Goal: Information Seeking & Learning: Check status

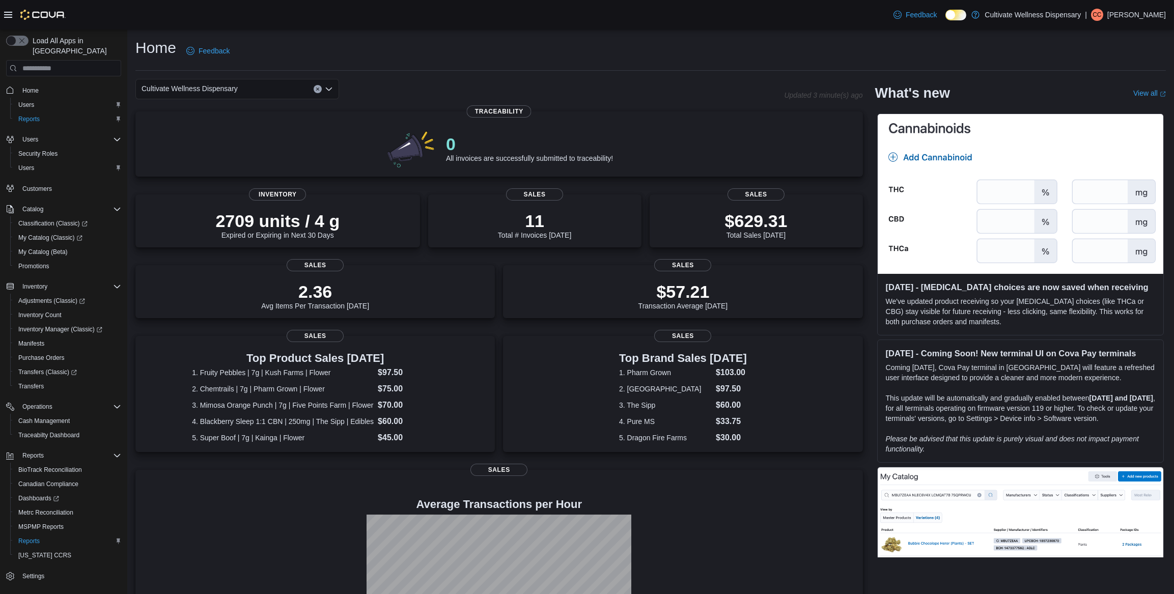
click at [328, 85] on icon "Open list of options" at bounding box center [329, 89] width 8 height 8
click at [240, 117] on span "12407 Hwy 49, Gulfport, MS 39503" at bounding box center [205, 121] width 70 height 10
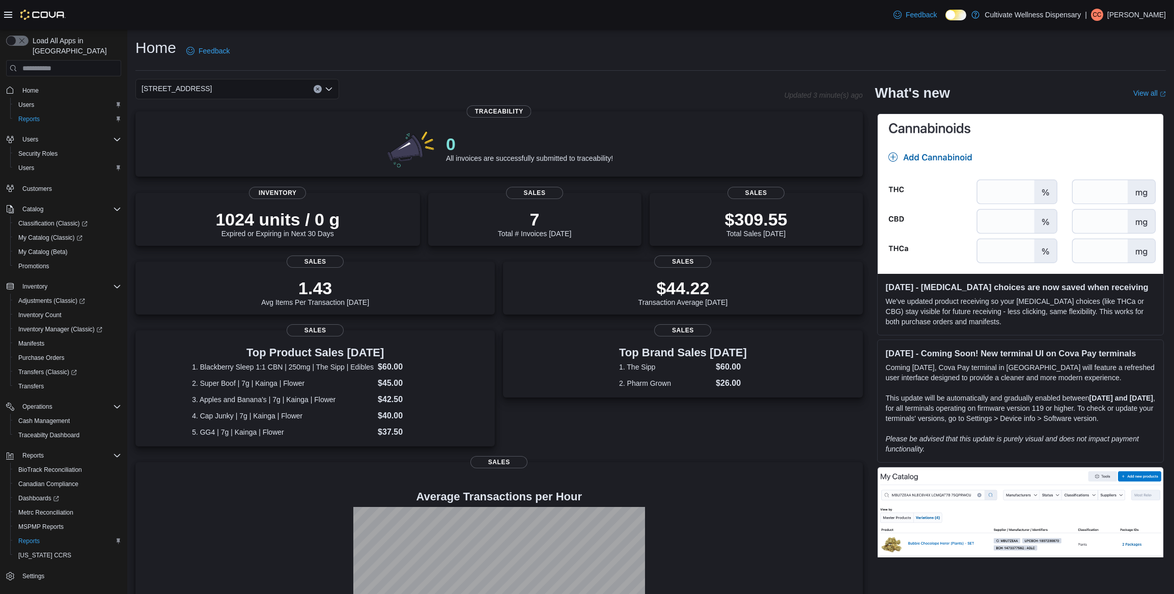
click at [331, 86] on icon "Open list of options" at bounding box center [329, 89] width 8 height 8
click at [240, 150] on span "794 E. Main Street, Tupelo, MS, 38804" at bounding box center [205, 151] width 70 height 10
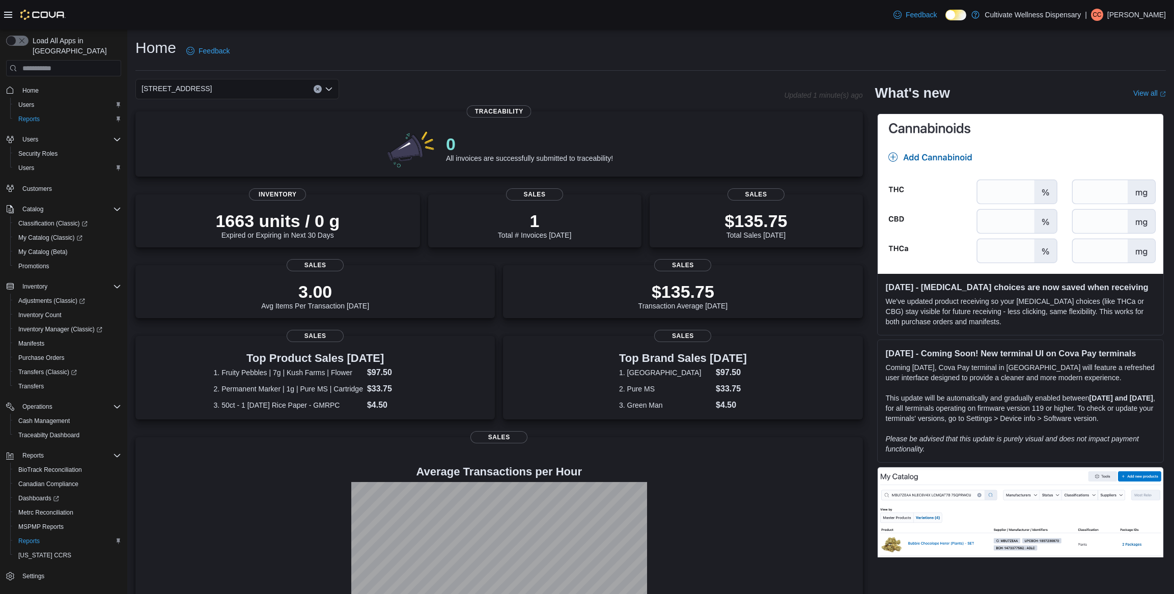
click at [328, 88] on icon "Open list of options" at bounding box center [329, 89] width 8 height 8
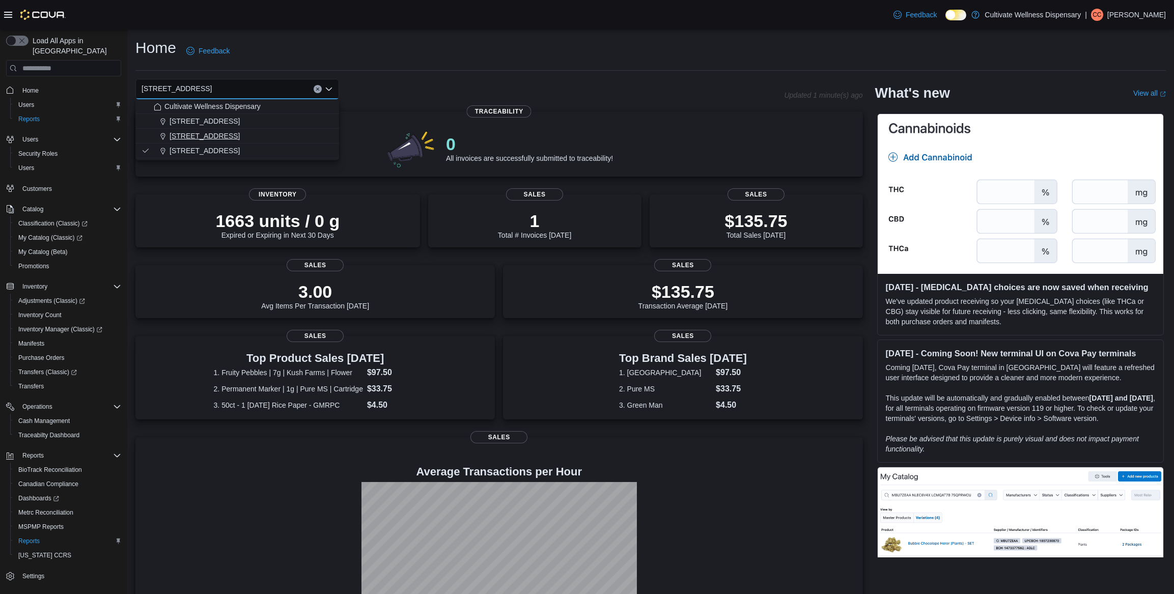
click at [240, 133] on span "[STREET_ADDRESS]" at bounding box center [205, 136] width 70 height 10
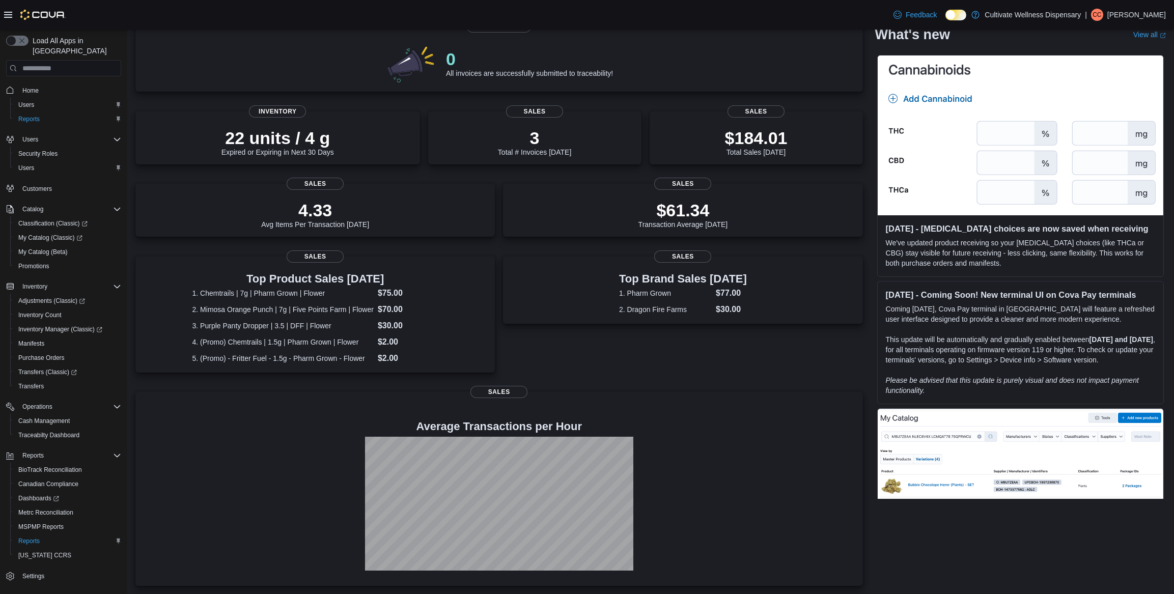
scroll to position [84, 0]
click at [291, 343] on dt "4. (Promo) Chemtrails | 1.5g | Pharm Grown | Flower" at bounding box center [282, 343] width 181 height 10
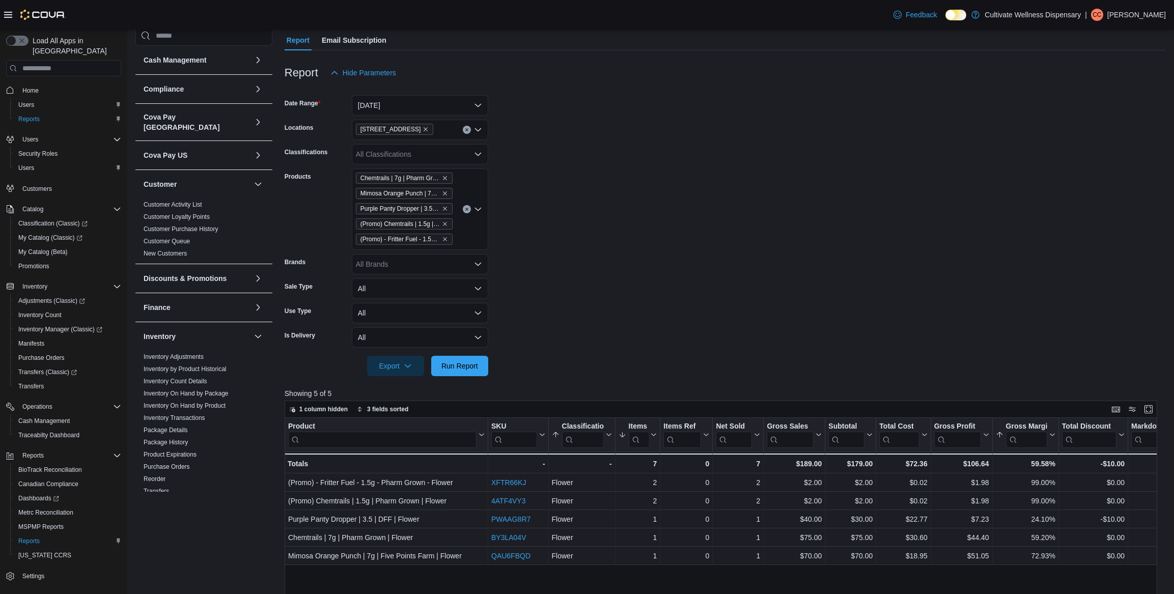
scroll to position [229, 0]
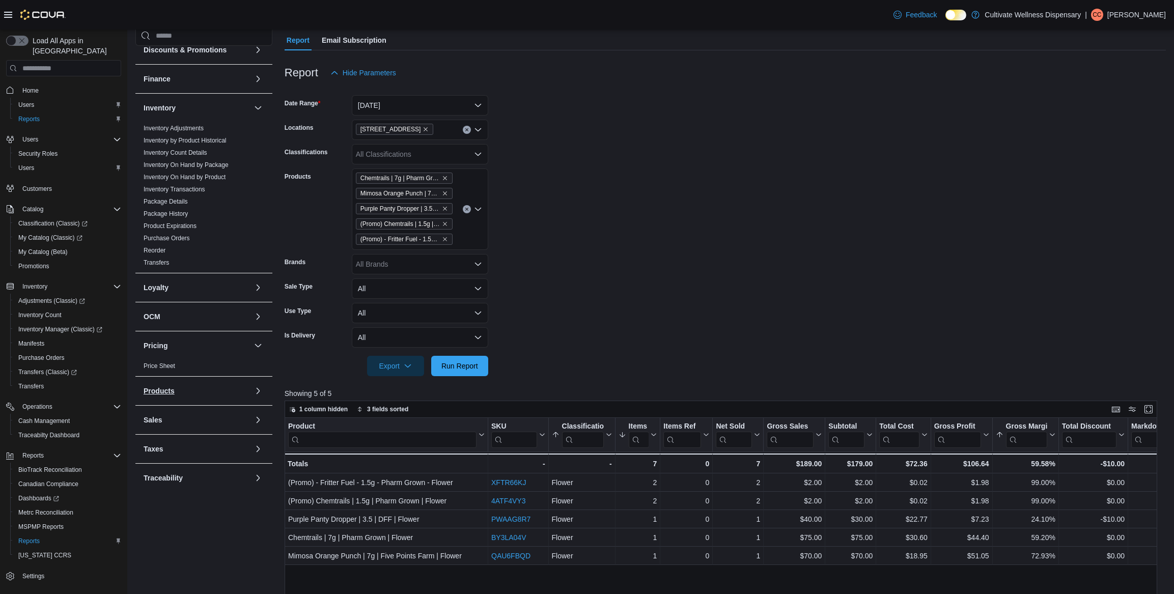
click at [208, 386] on button "Products" at bounding box center [197, 391] width 106 height 10
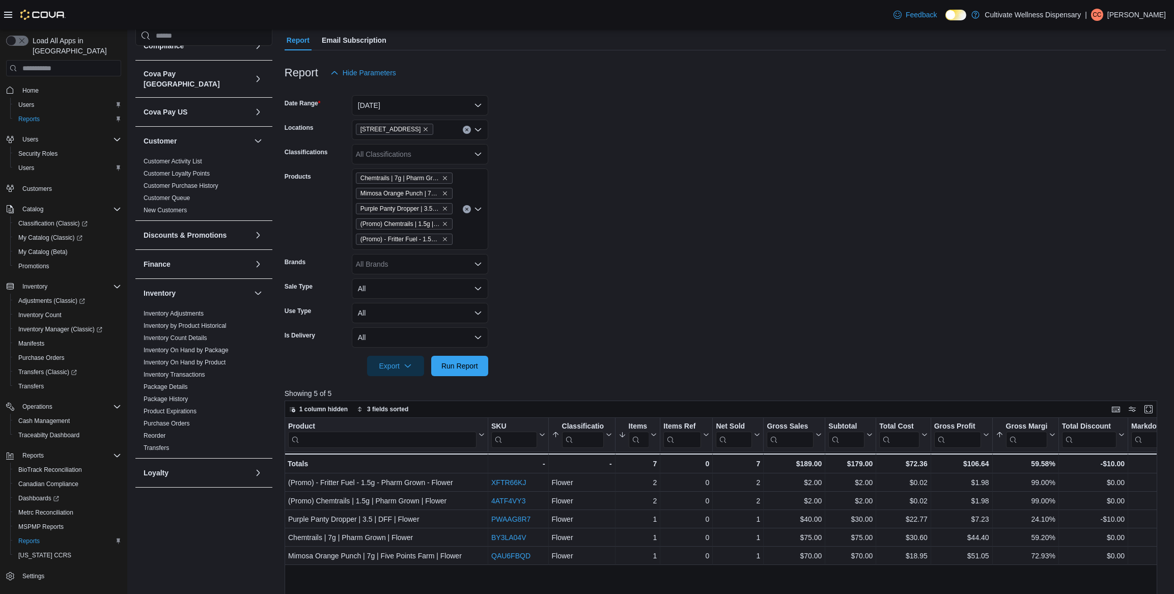
scroll to position [0, 0]
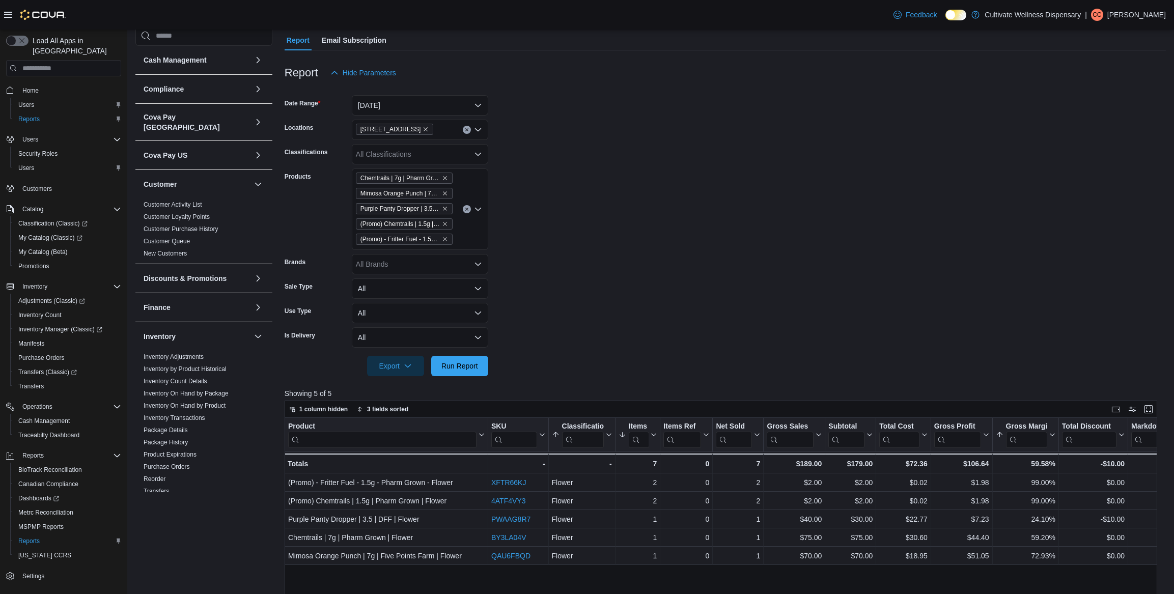
click at [244, 325] on div "Inventory" at bounding box center [203, 336] width 137 height 29
click at [252, 330] on button "button" at bounding box center [258, 336] width 12 height 12
click at [256, 178] on button "button" at bounding box center [258, 184] width 12 height 12
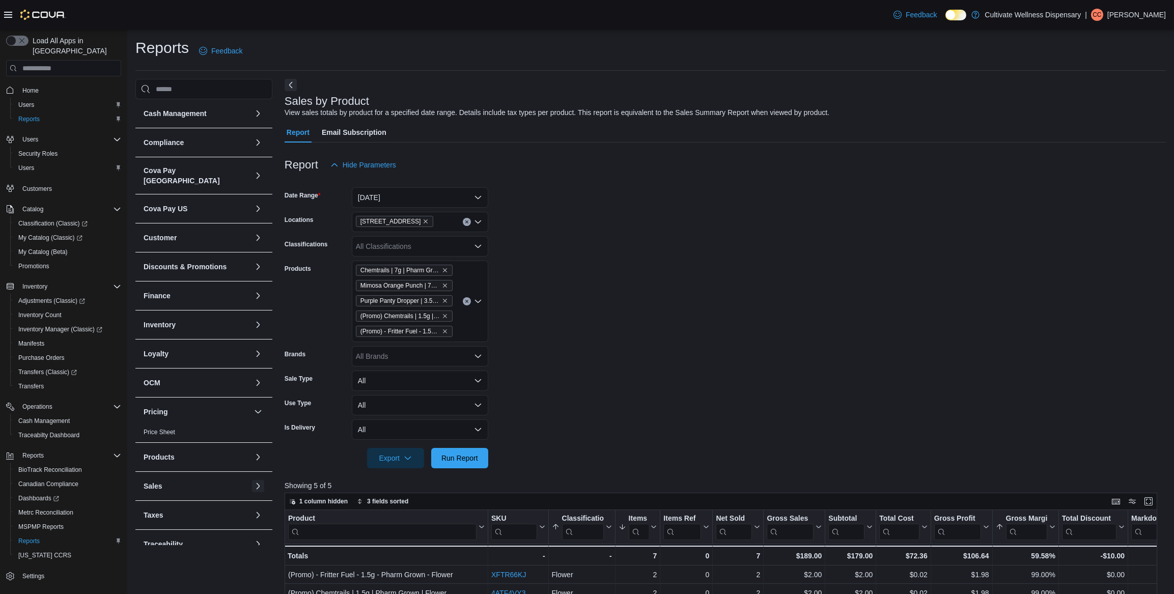
click at [252, 480] on button "button" at bounding box center [258, 486] width 12 height 12
